Goal: Task Accomplishment & Management: Use online tool/utility

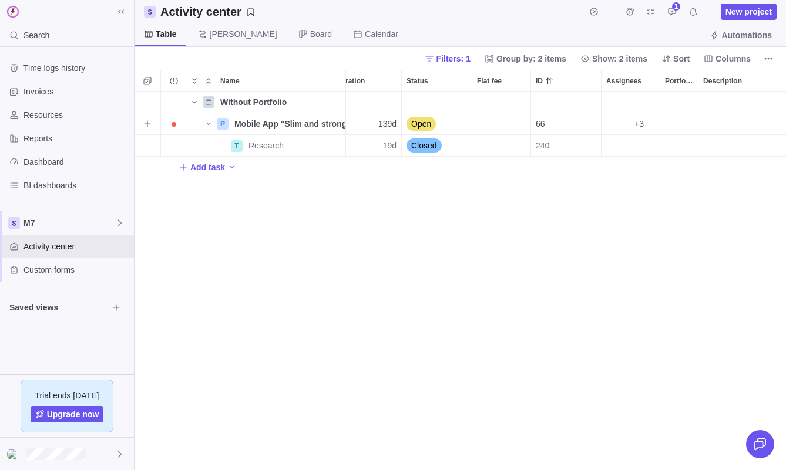
scroll to position [0, 271]
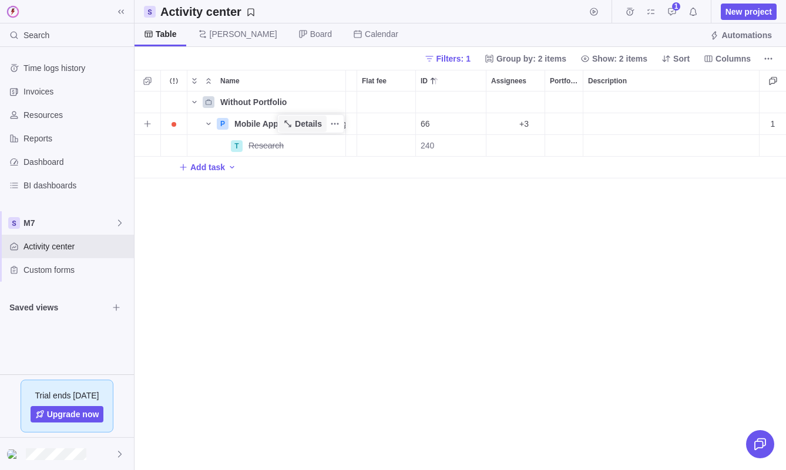
click at [310, 123] on span "Details" at bounding box center [308, 124] width 27 height 12
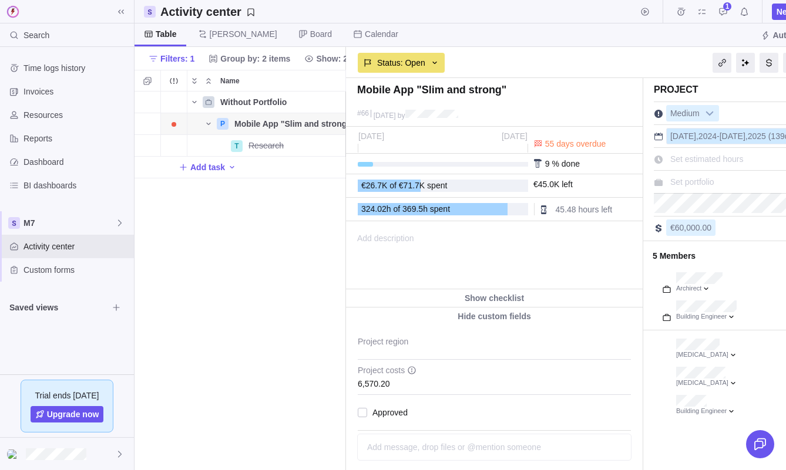
click at [706, 137] on span "2024" at bounding box center [707, 136] width 18 height 9
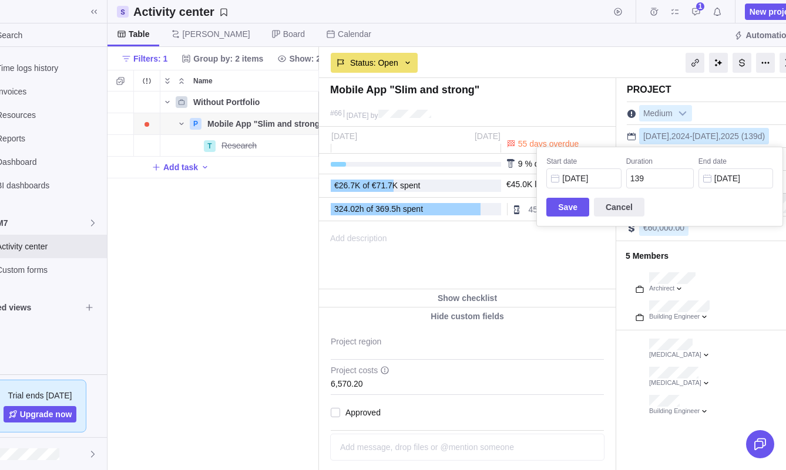
scroll to position [0, 51]
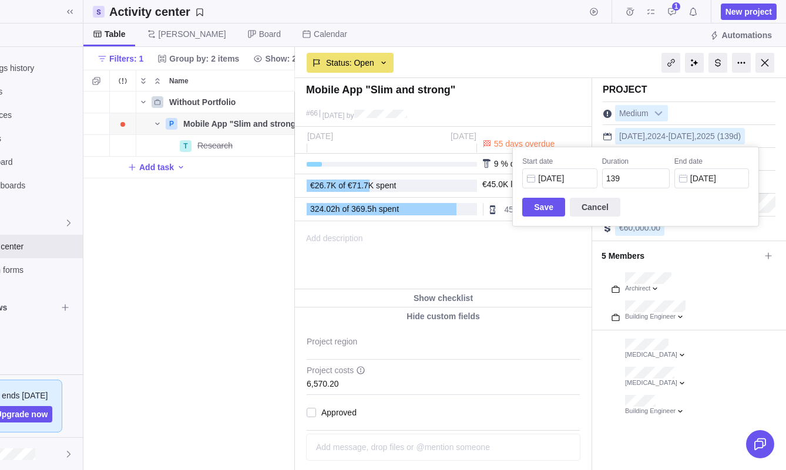
click at [748, 96] on div "Mobile App "Slim and strong" #66 [DATE] by Project was completed on its planned…" at bounding box center [540, 274] width 491 height 392
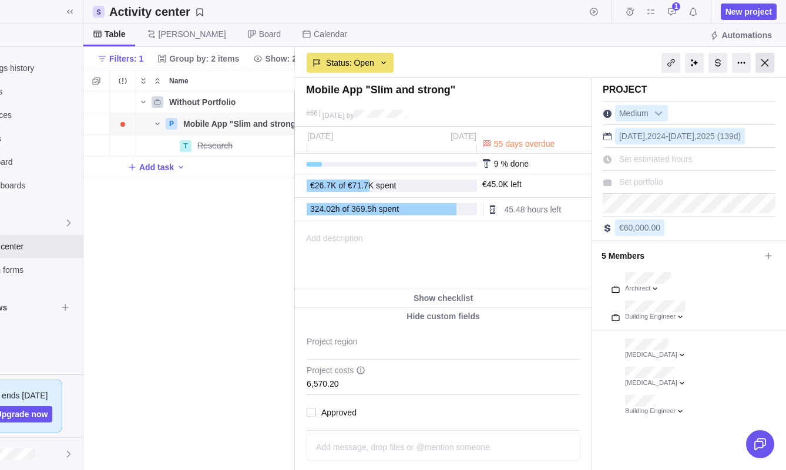
click at [760, 68] on div at bounding box center [764, 63] width 19 height 20
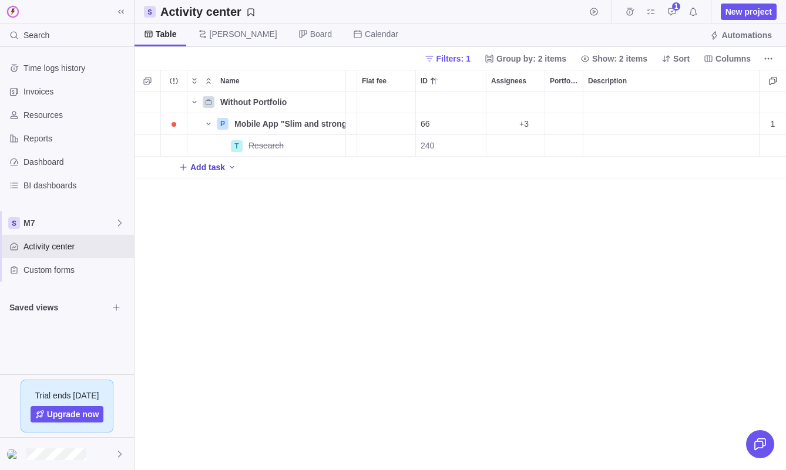
click at [214, 163] on span "Add task" at bounding box center [207, 167] width 35 height 12
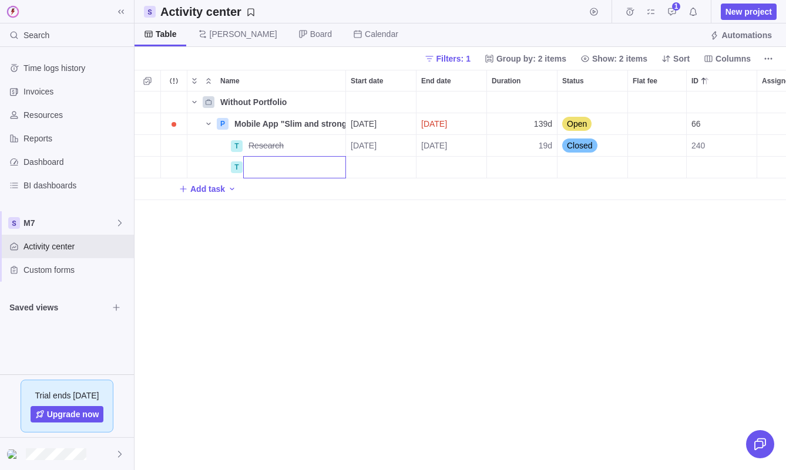
type input "1"
click at [298, 166] on div "Without Portfolio P Mobile App "Slim and strong" Details [DATE] [DATE] 139d Ope…" at bounding box center [459, 281] width 651 height 379
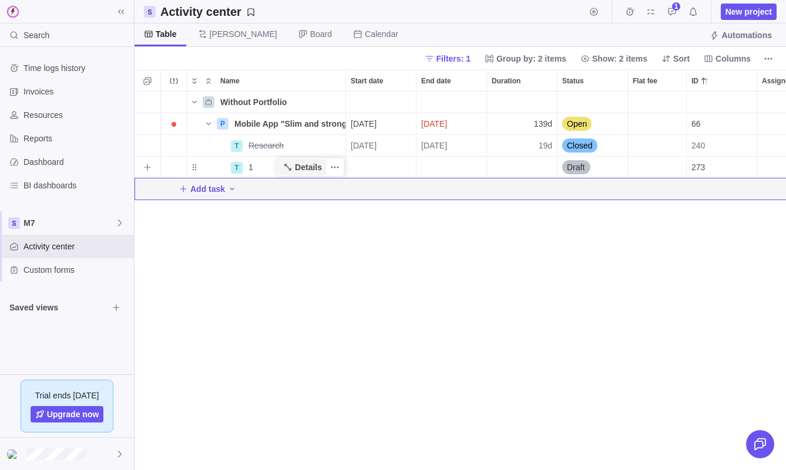
click at [311, 164] on span "Details" at bounding box center [308, 167] width 27 height 12
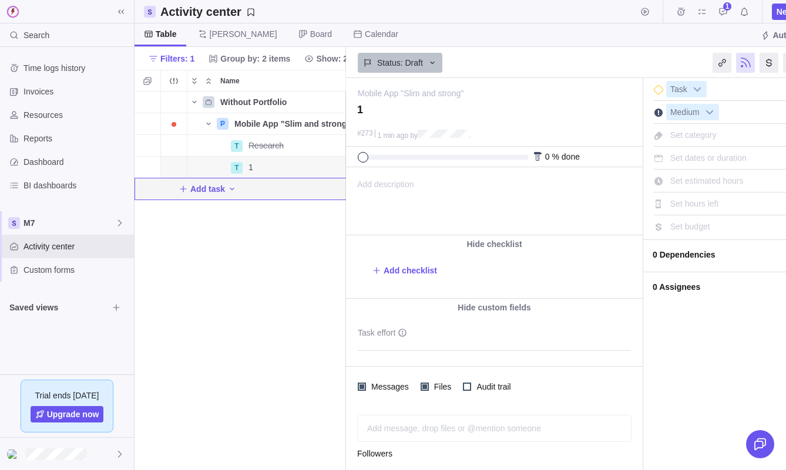
click at [681, 157] on span "Set dates or duration" at bounding box center [708, 157] width 76 height 9
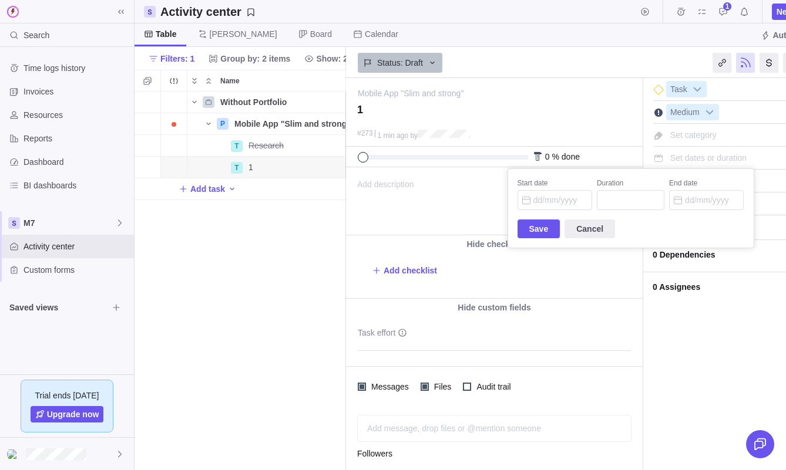
click at [714, 312] on div "Mobile App "Slim and strong" — change 1 #273 1 min ago by Activity was complete…" at bounding box center [591, 274] width 491 height 392
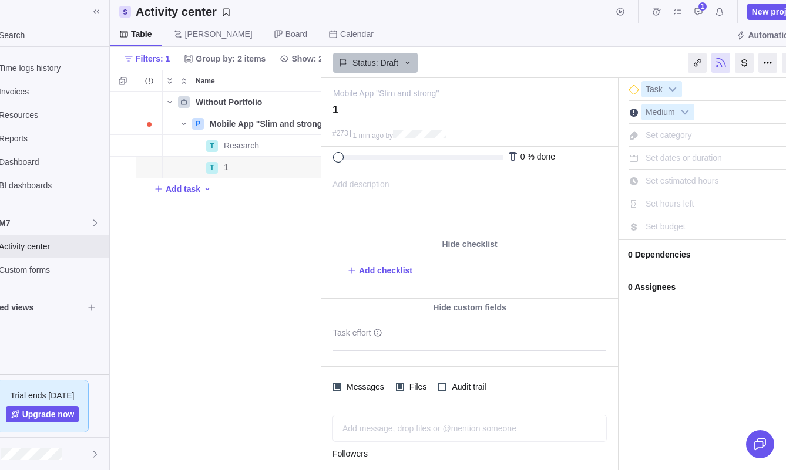
scroll to position [0, 51]
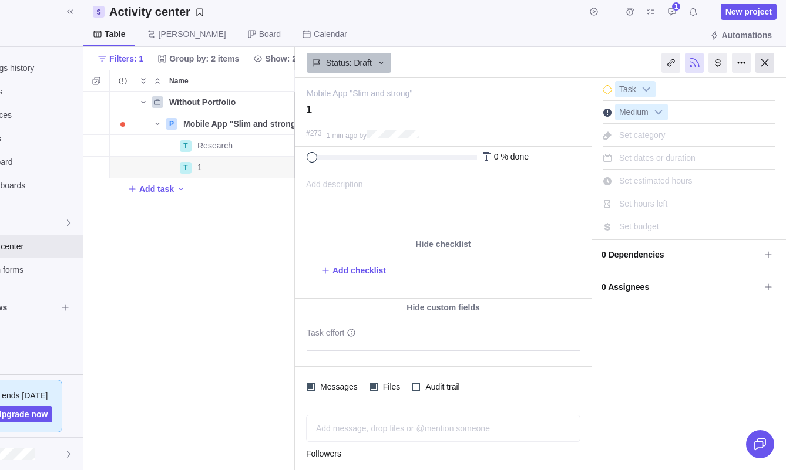
click at [760, 63] on div at bounding box center [764, 63] width 19 height 20
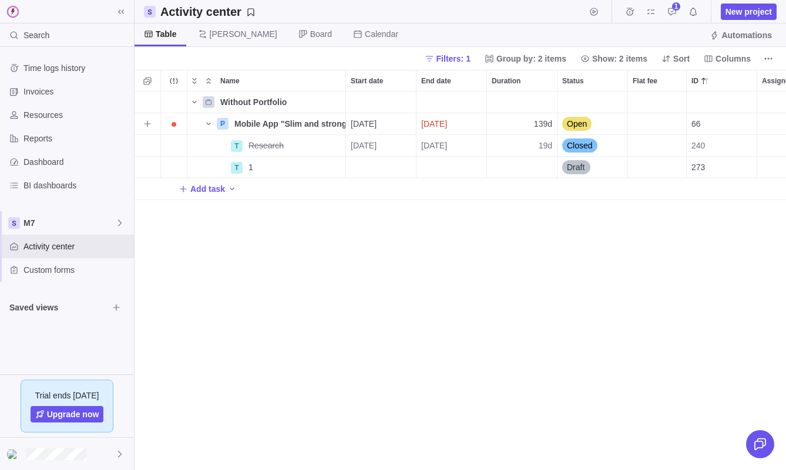
click at [447, 127] on span "[DATE]" at bounding box center [434, 124] width 26 height 12
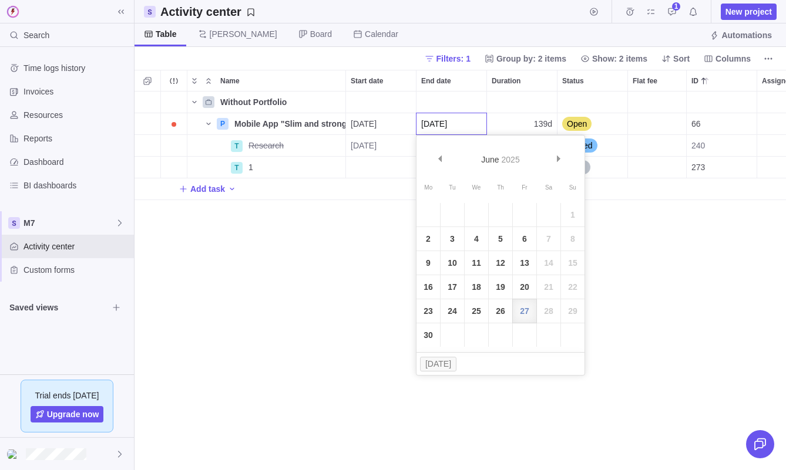
click at [603, 243] on div "Without Portfolio P Mobile App "Slim and strong" Details [DATE] [DATE] 139d Ope…" at bounding box center [459, 281] width 651 height 379
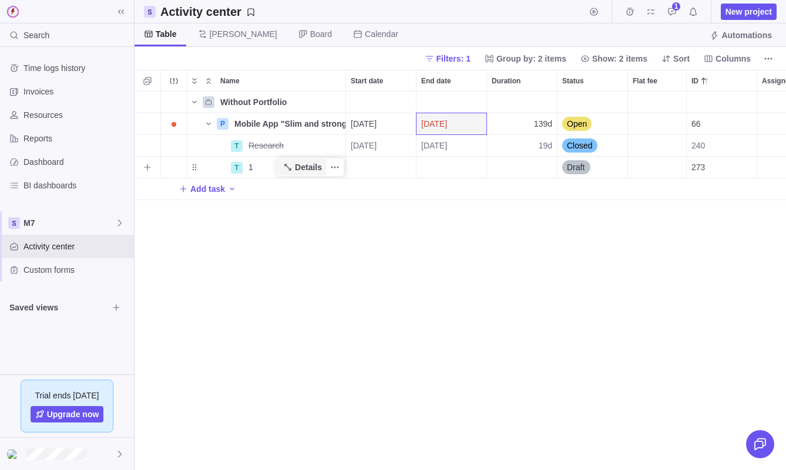
click at [298, 170] on span "Details" at bounding box center [308, 167] width 27 height 12
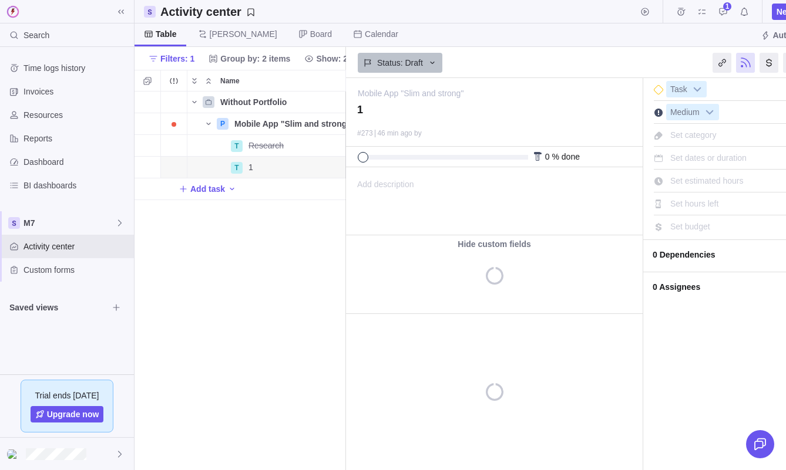
scroll to position [0, 141]
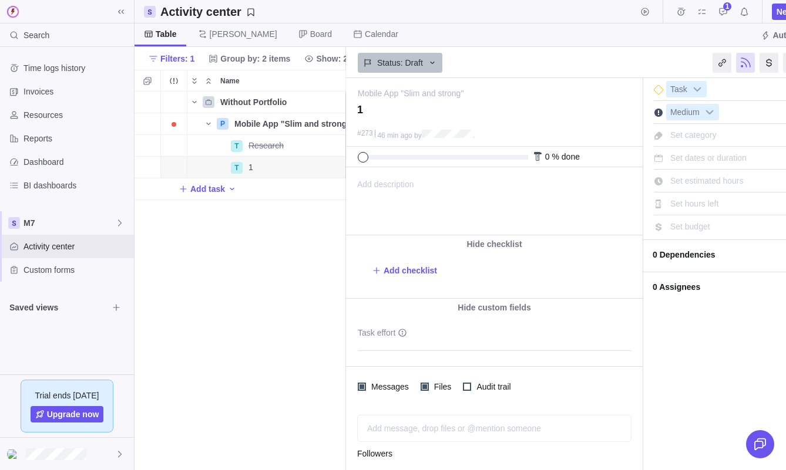
click at [501, 423] on div "Add message, drop files or @mention someone AI" at bounding box center [494, 428] width 274 height 27
